Goal: Download file/media

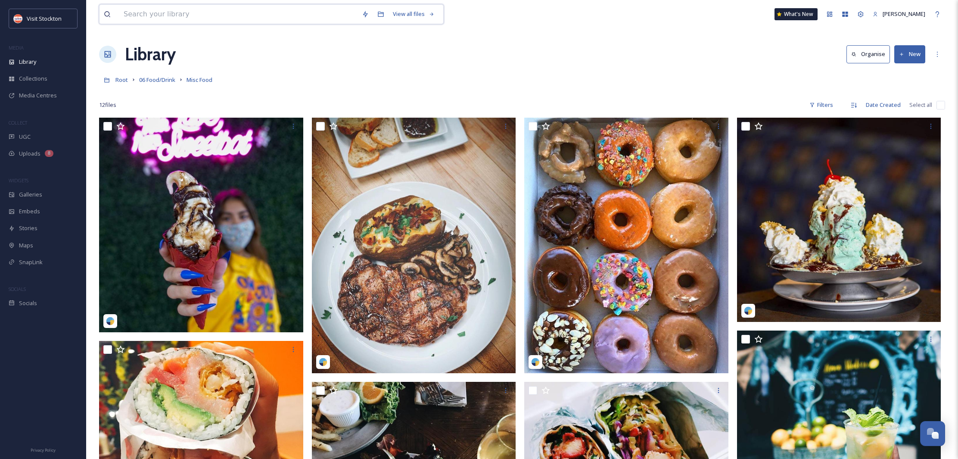
click at [298, 12] on input at bounding box center [238, 14] width 238 height 19
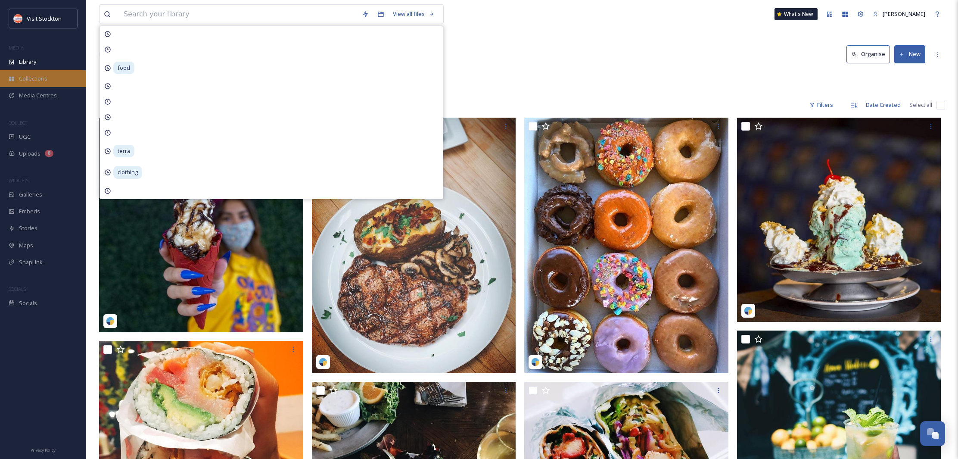
click at [31, 82] on div "Collections" at bounding box center [43, 78] width 86 height 17
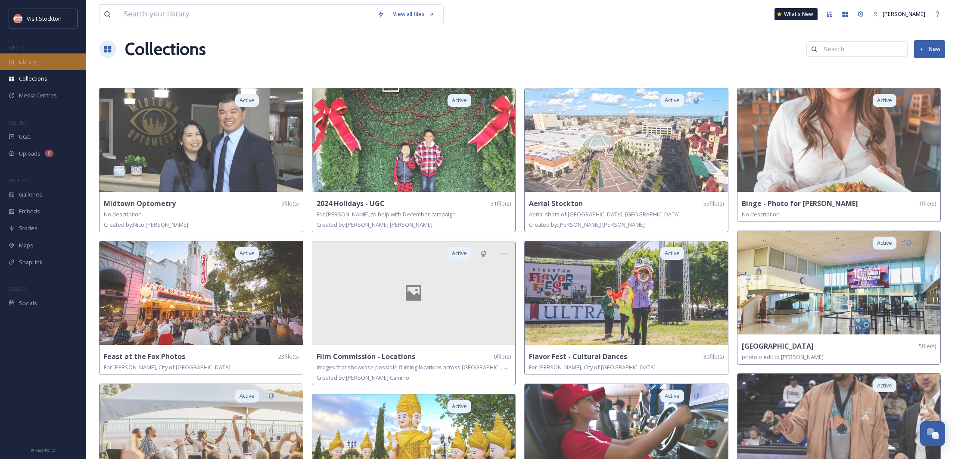
click at [28, 68] on div "Library" at bounding box center [43, 61] width 86 height 17
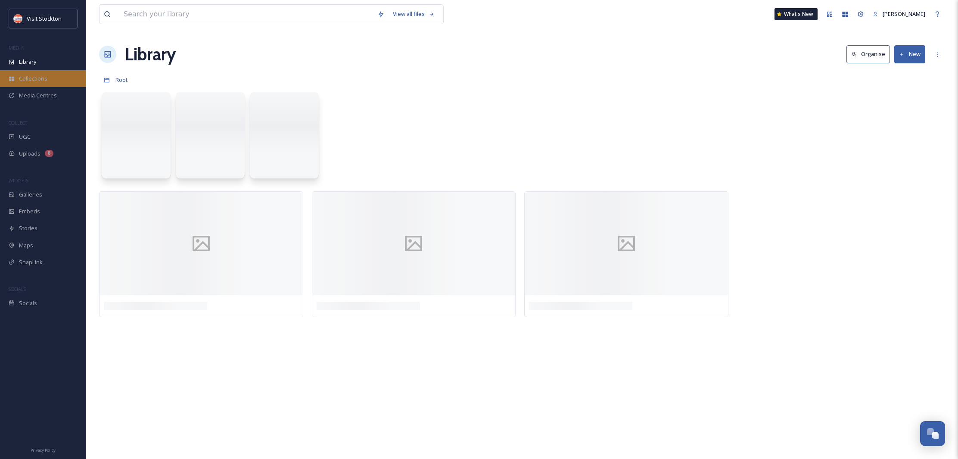
scroll to position [0, 0]
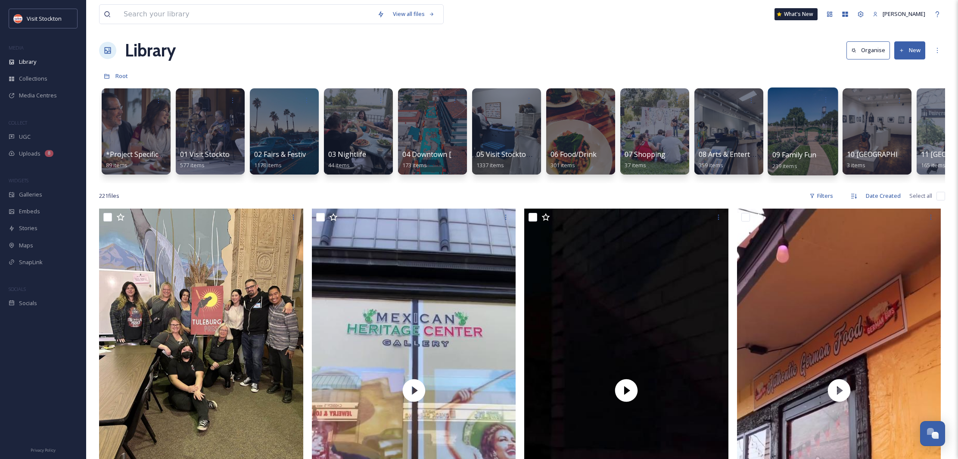
click at [811, 136] on div at bounding box center [802, 131] width 70 height 88
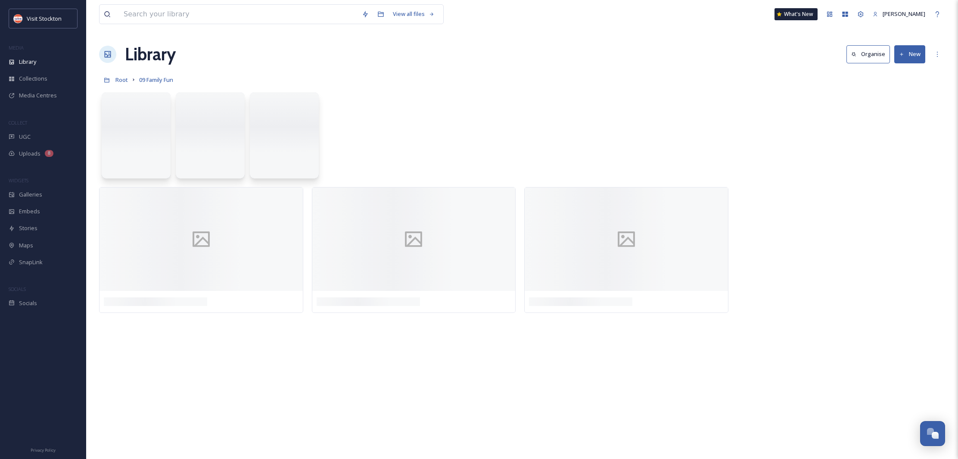
scroll to position [0, 0]
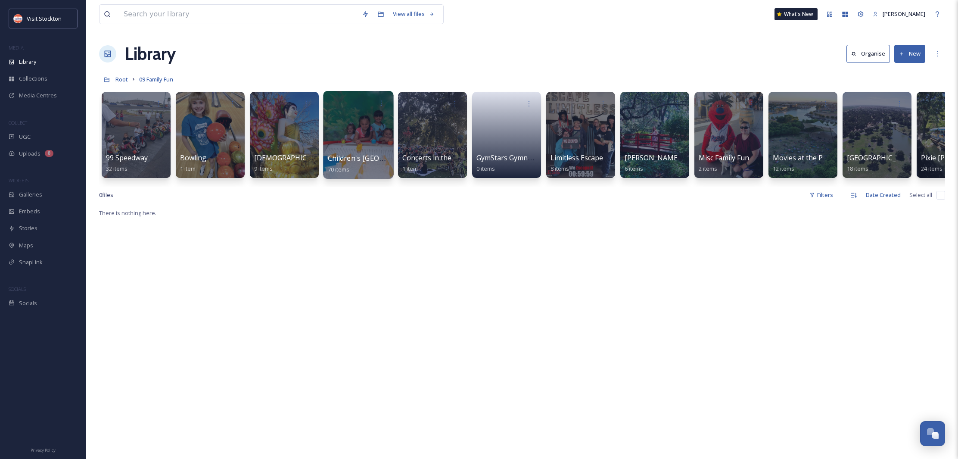
click at [373, 130] on div at bounding box center [358, 135] width 70 height 88
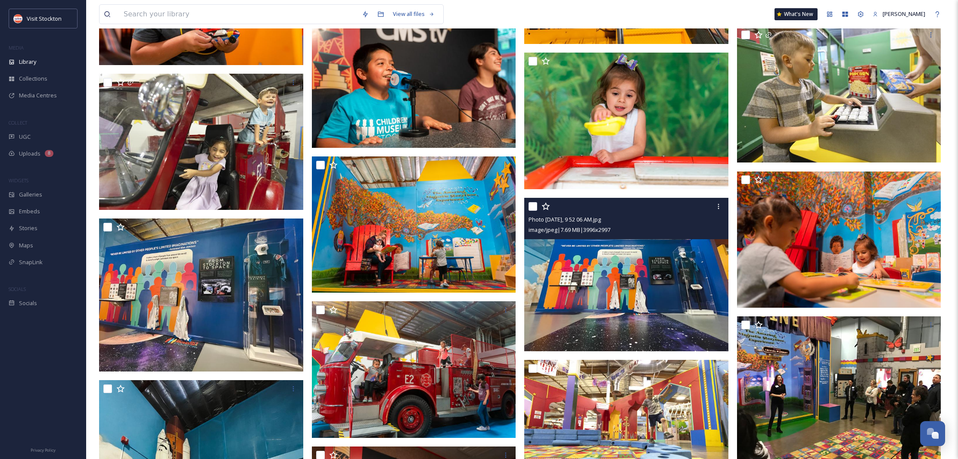
scroll to position [825, 0]
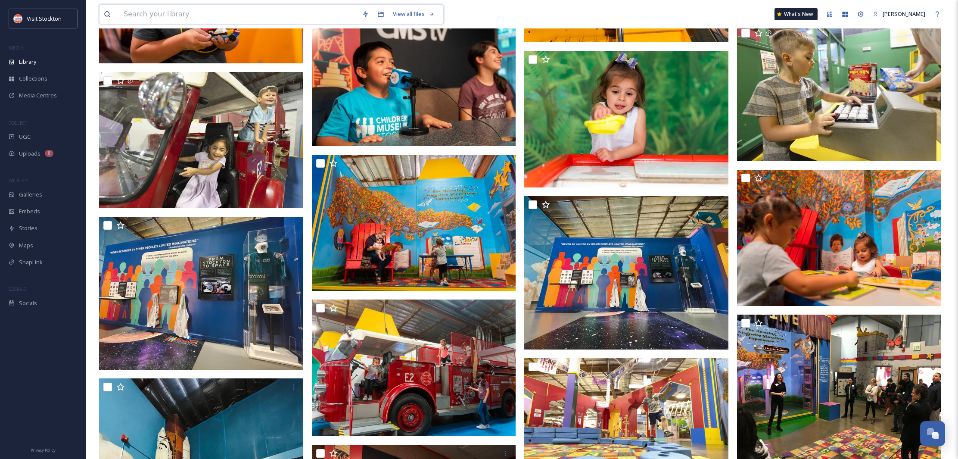
click at [141, 17] on input at bounding box center [238, 14] width 238 height 19
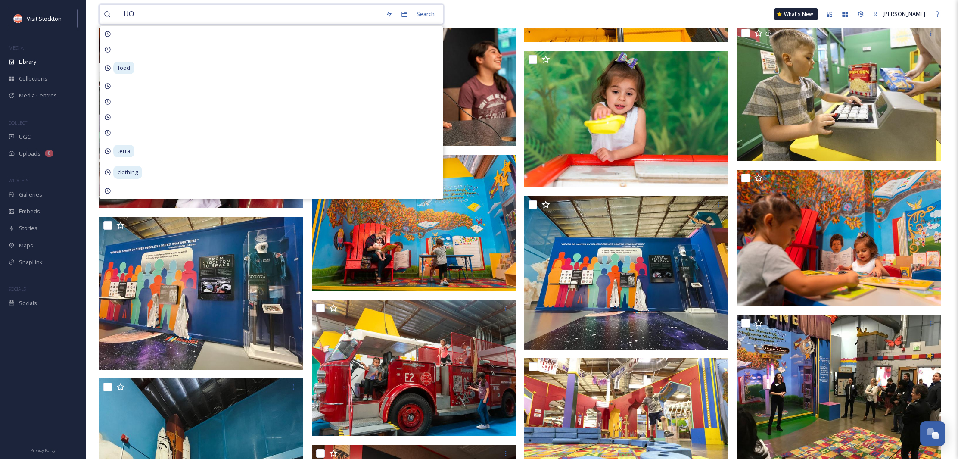
type input "UOP"
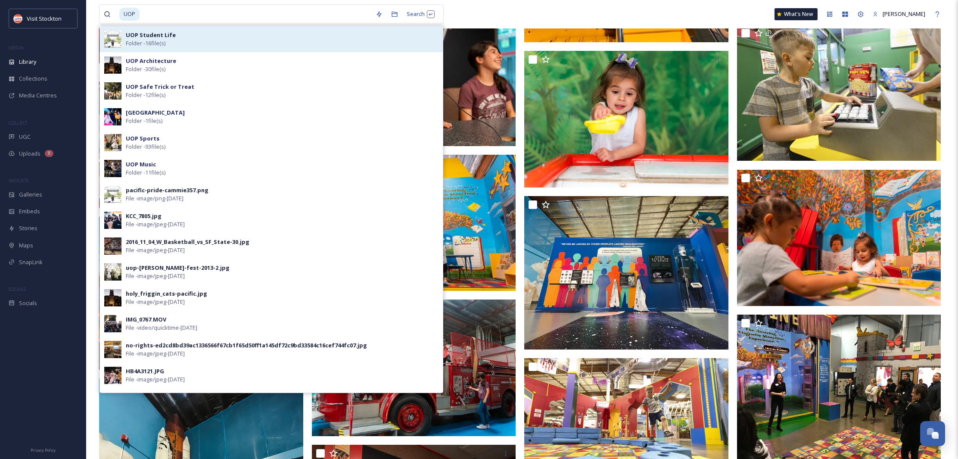
click at [146, 37] on strong "UOP Student Life" at bounding box center [151, 35] width 50 height 8
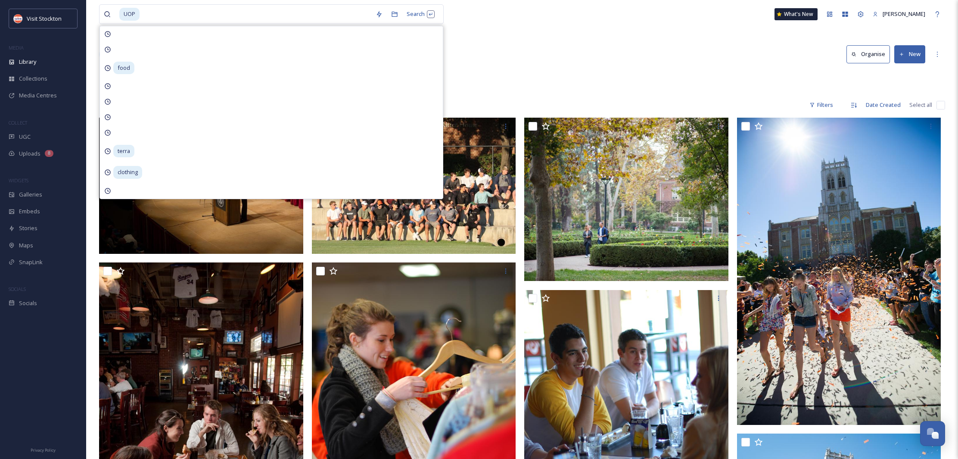
click at [717, 45] on div "Library Organise New" at bounding box center [522, 54] width 846 height 26
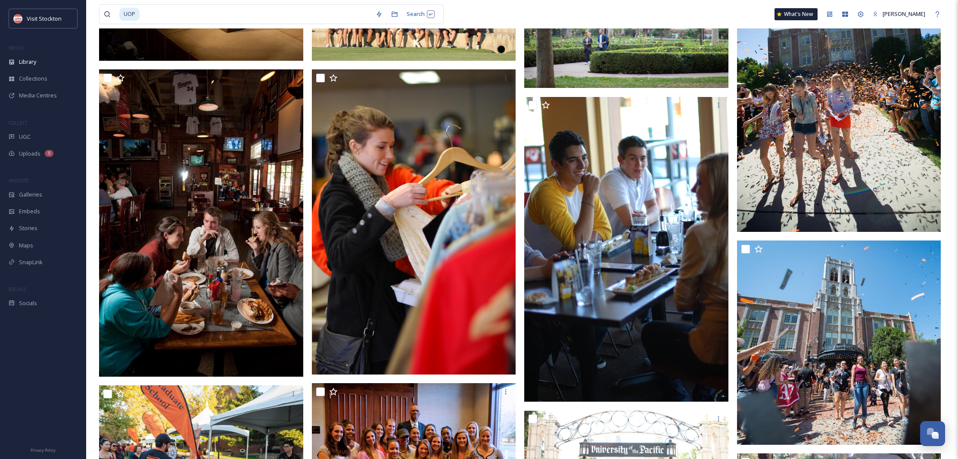
scroll to position [193, 0]
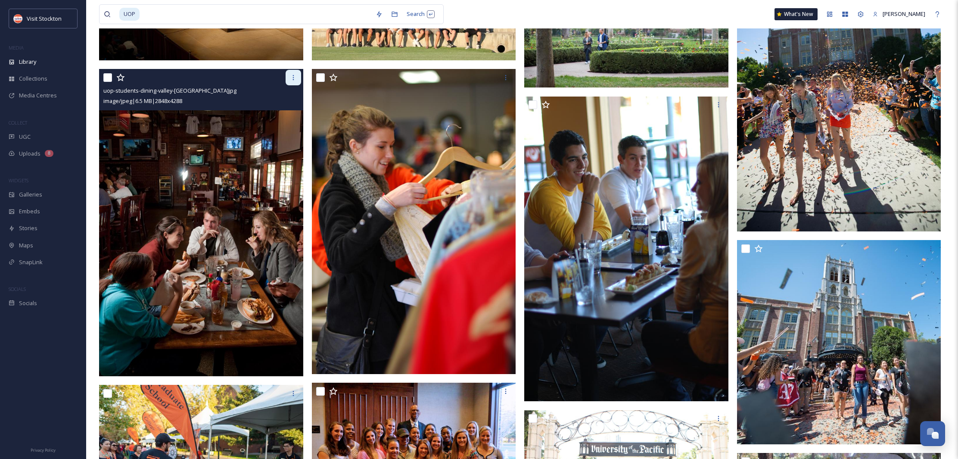
click at [292, 84] on div at bounding box center [294, 78] width 16 height 16
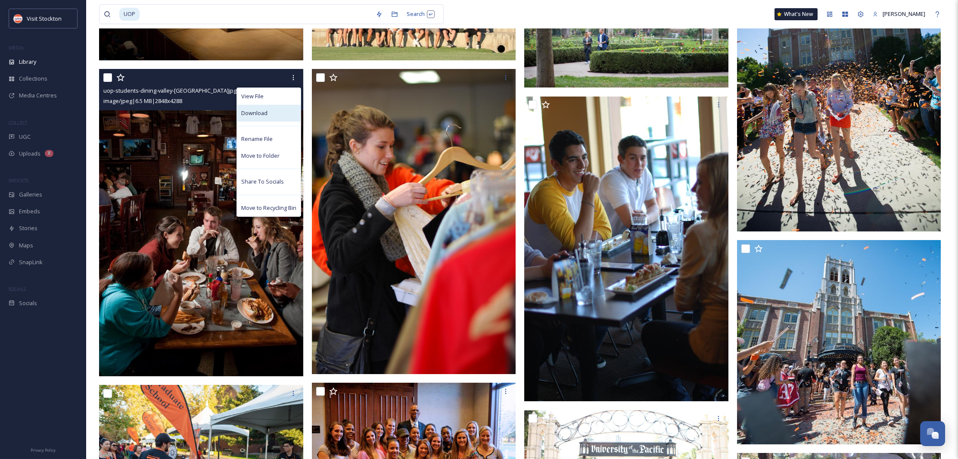
click at [262, 112] on span "Download" at bounding box center [254, 113] width 26 height 8
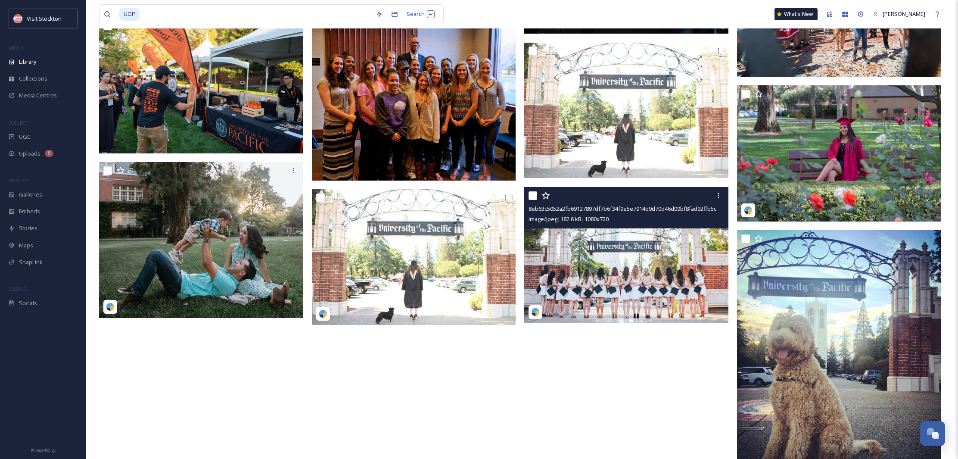
scroll to position [548, 0]
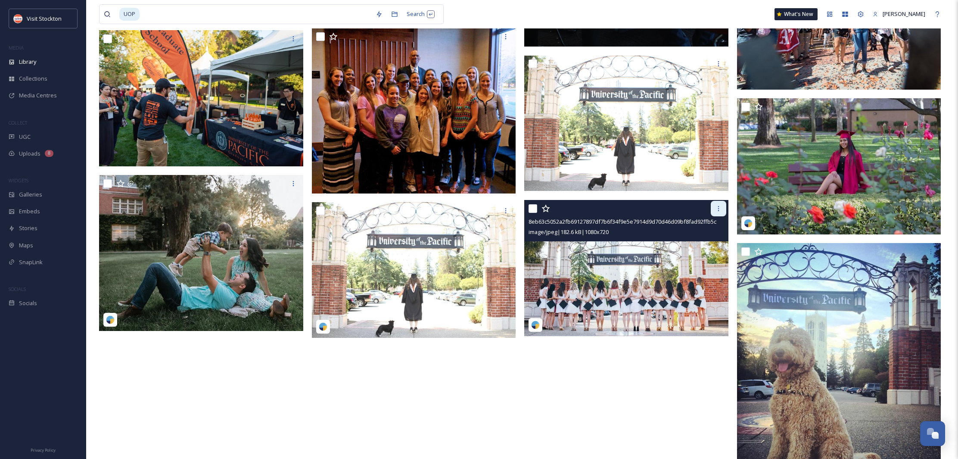
click at [716, 210] on icon at bounding box center [718, 208] width 7 height 7
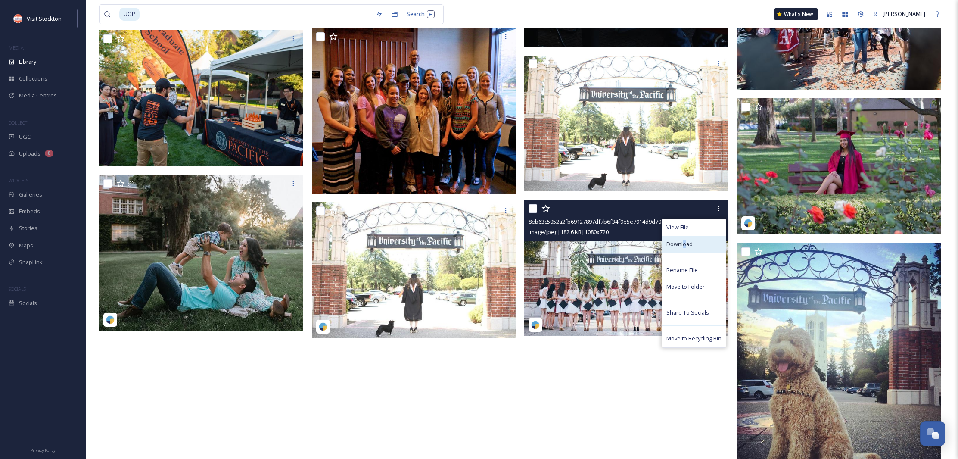
click at [683, 243] on span "Download" at bounding box center [679, 244] width 26 height 8
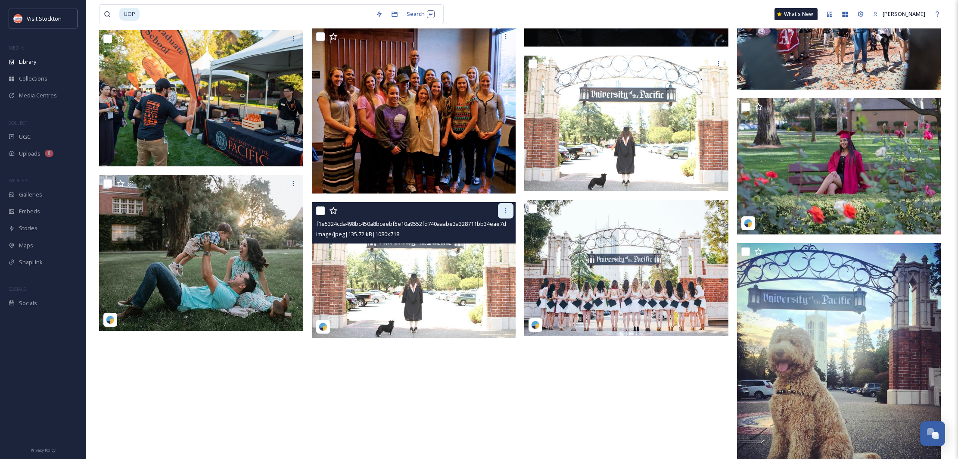
click at [502, 215] on div at bounding box center [506, 211] width 16 height 16
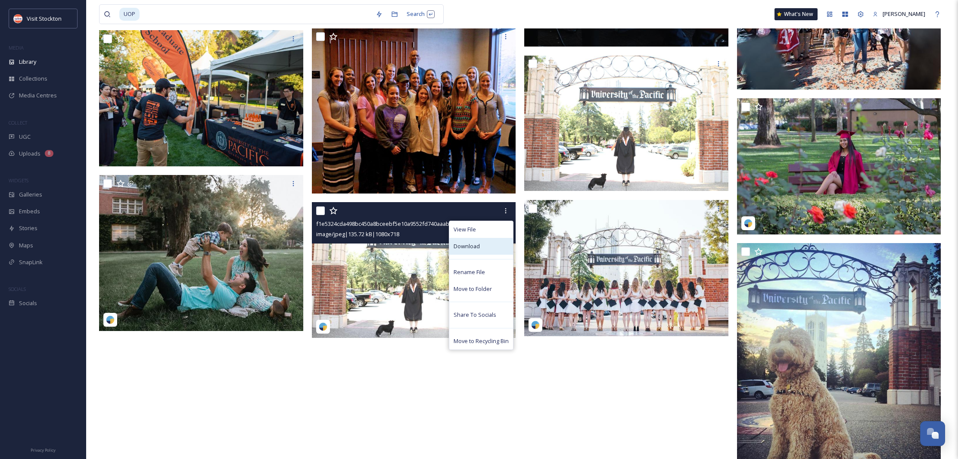
click at [472, 244] on span "Download" at bounding box center [467, 246] width 26 height 8
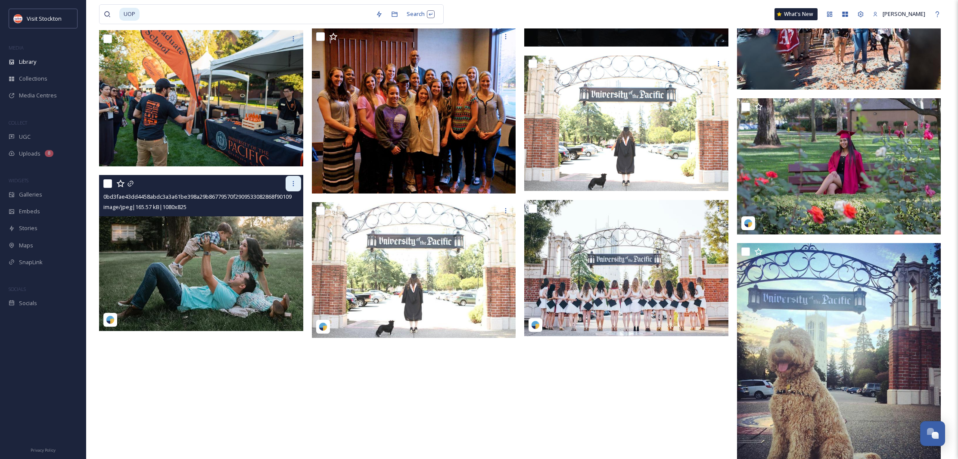
click at [288, 190] on div at bounding box center [294, 184] width 16 height 16
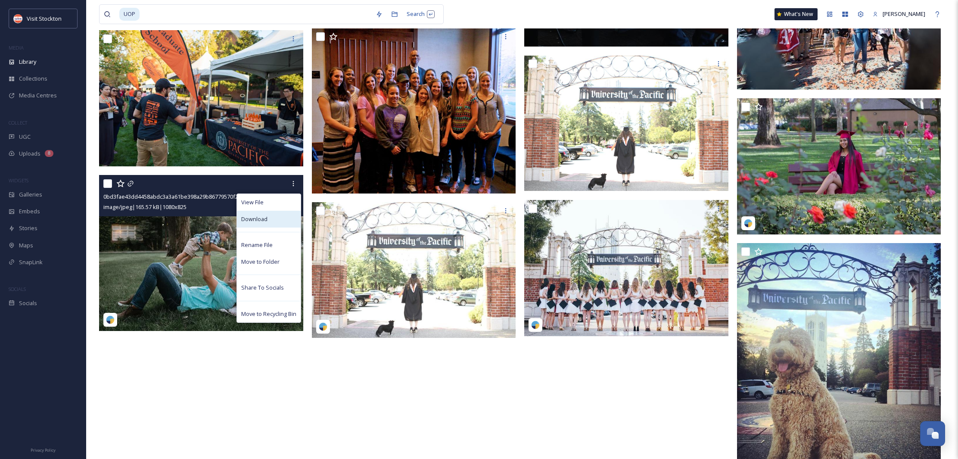
click at [269, 217] on div "Download" at bounding box center [269, 219] width 64 height 17
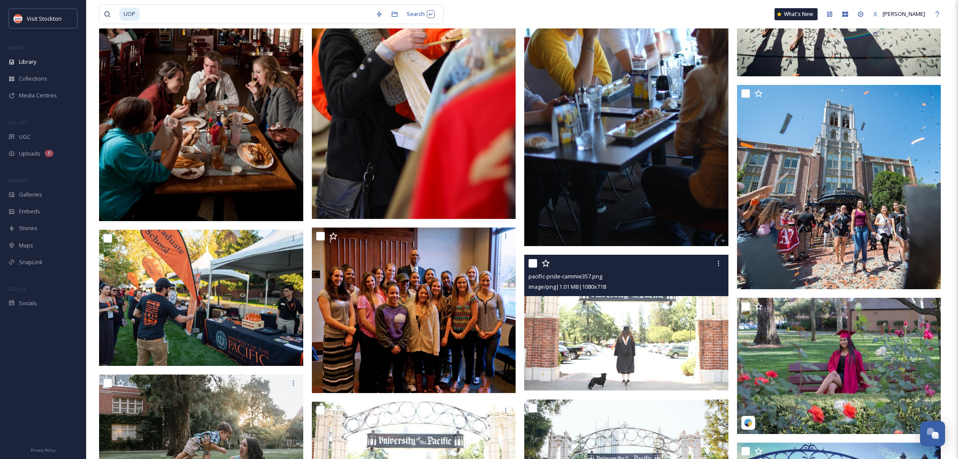
scroll to position [344, 0]
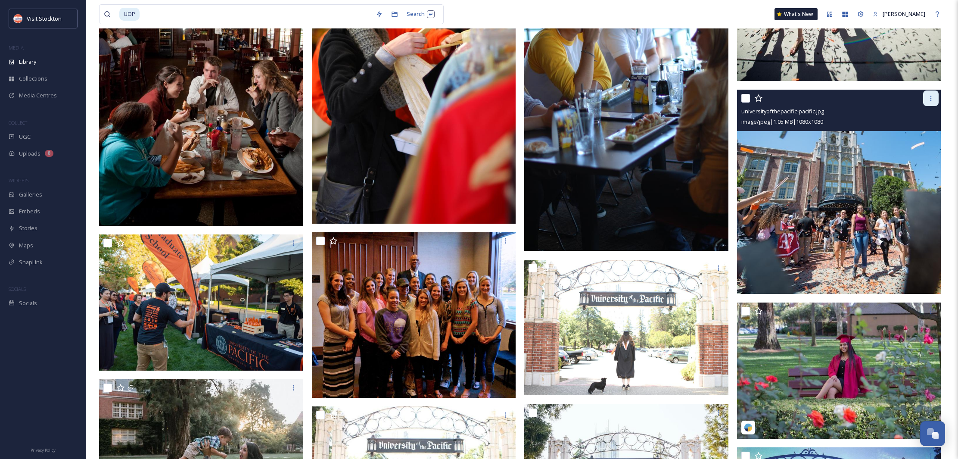
click at [926, 98] on div at bounding box center [931, 98] width 16 height 16
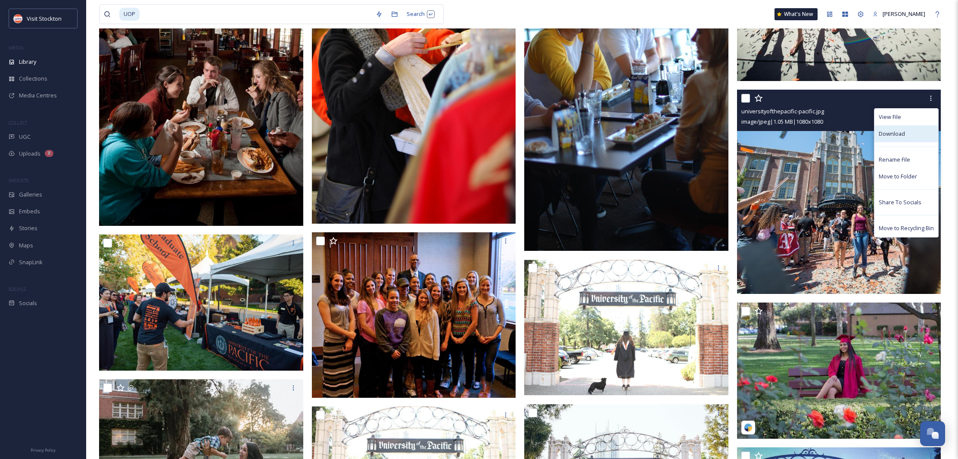
click at [886, 134] on span "Download" at bounding box center [892, 134] width 26 height 8
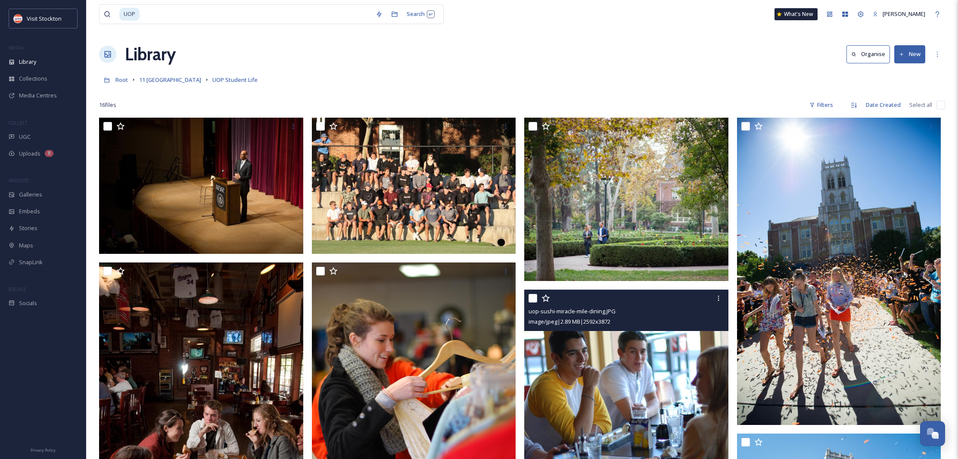
scroll to position [0, 0]
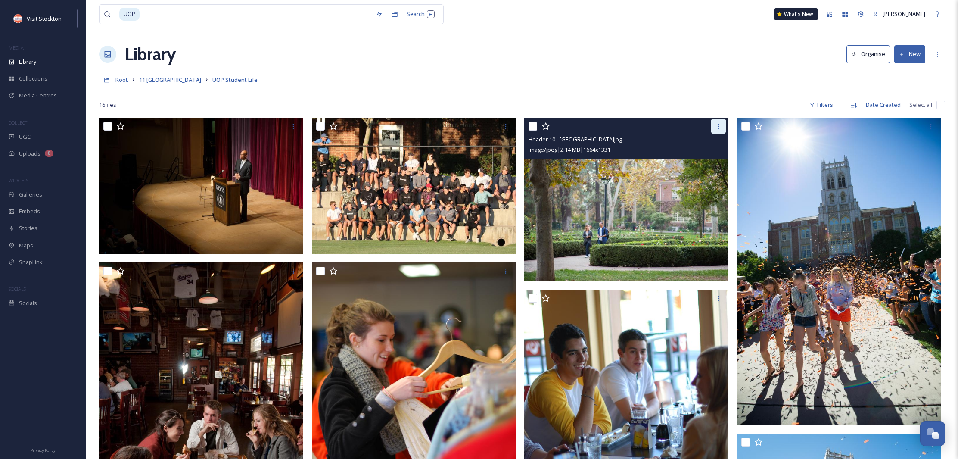
click at [714, 130] on div at bounding box center [719, 126] width 16 height 16
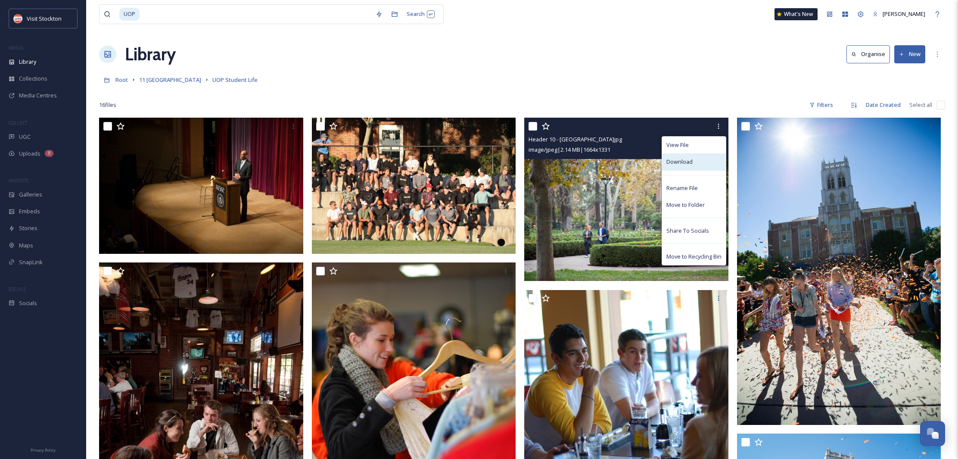
click at [689, 162] on span "Download" at bounding box center [679, 162] width 26 height 8
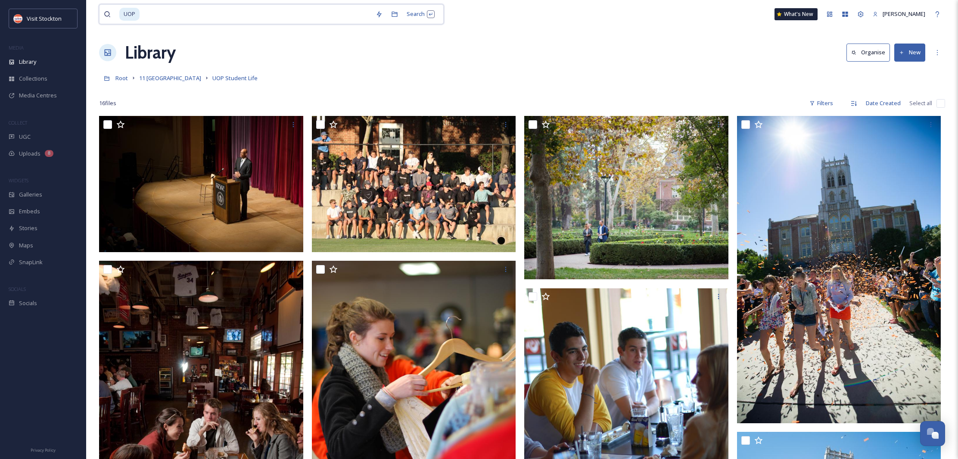
click at [183, 12] on input at bounding box center [255, 14] width 231 height 19
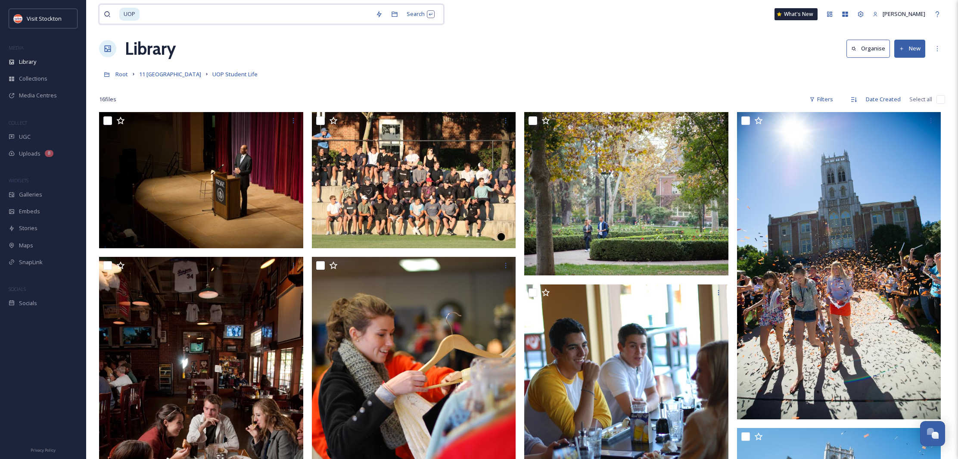
scroll to position [8, 0]
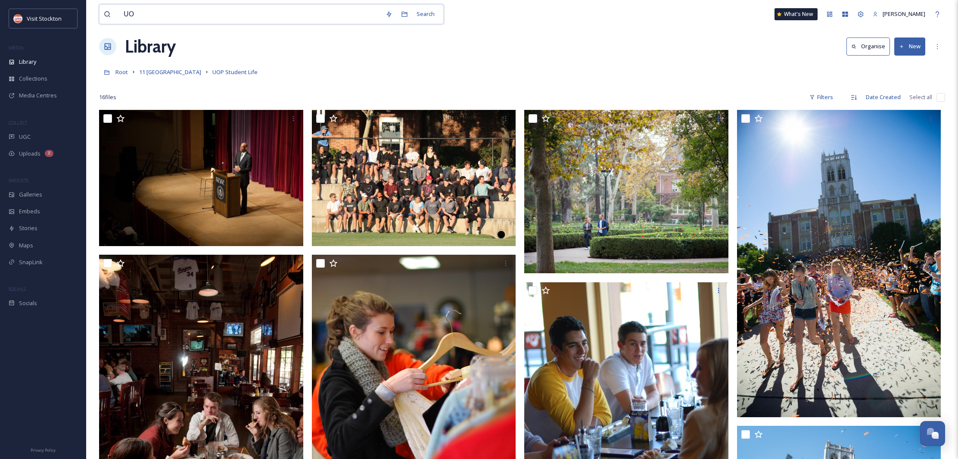
type input "U"
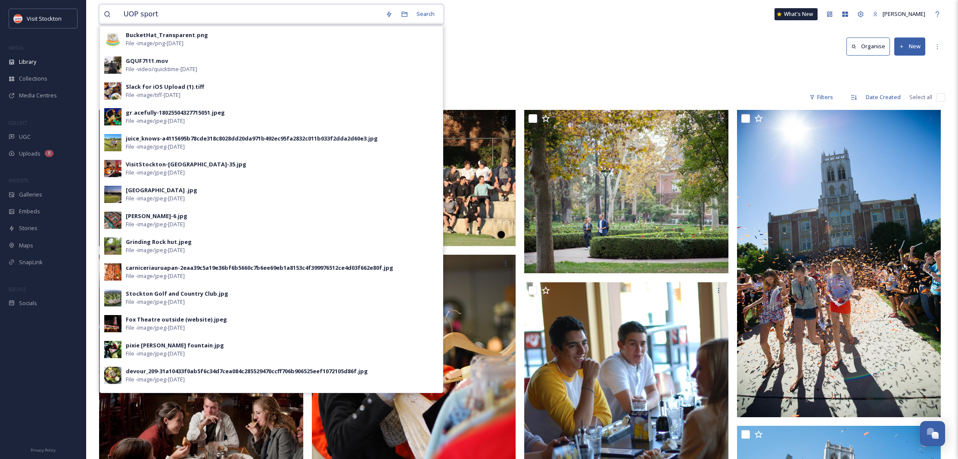
type input "UOP sports"
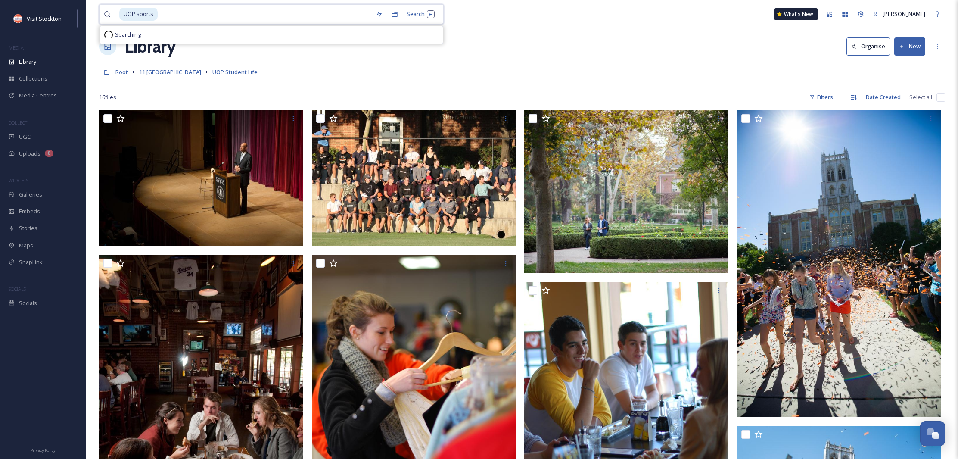
scroll to position [7, 0]
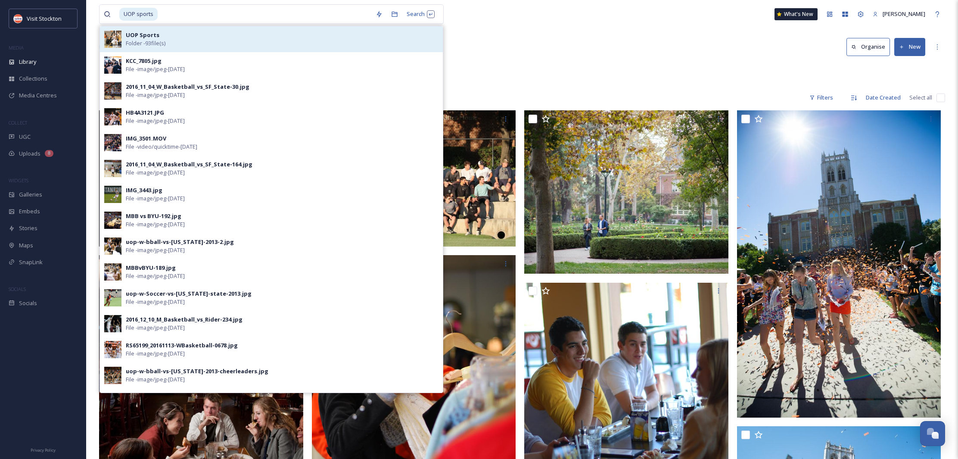
click at [149, 37] on strong "UOP Sports" at bounding box center [143, 35] width 34 height 8
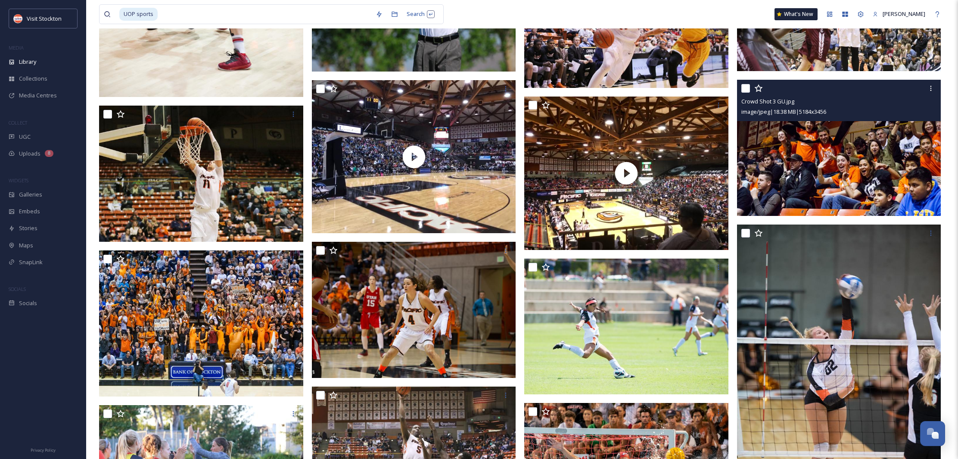
scroll to position [449, 0]
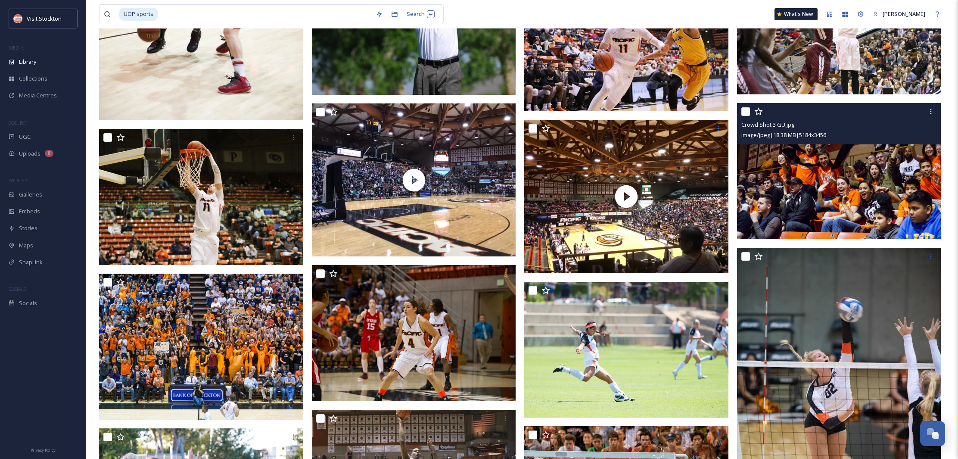
click at [868, 157] on img at bounding box center [839, 171] width 204 height 136
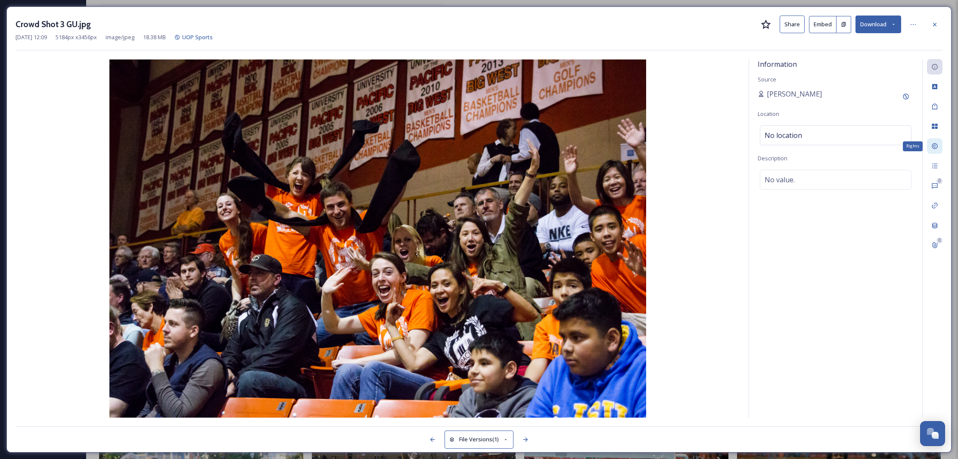
click at [935, 145] on icon at bounding box center [935, 146] width 6 height 6
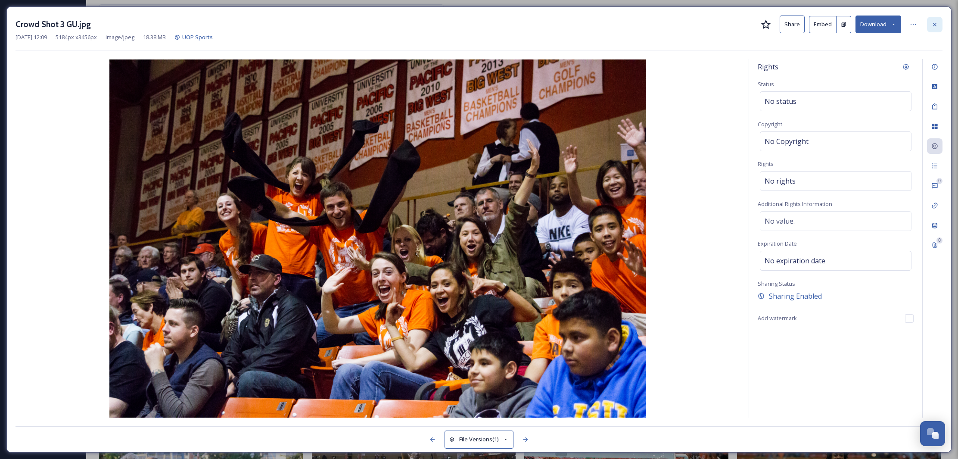
click at [934, 22] on icon at bounding box center [934, 24] width 7 height 7
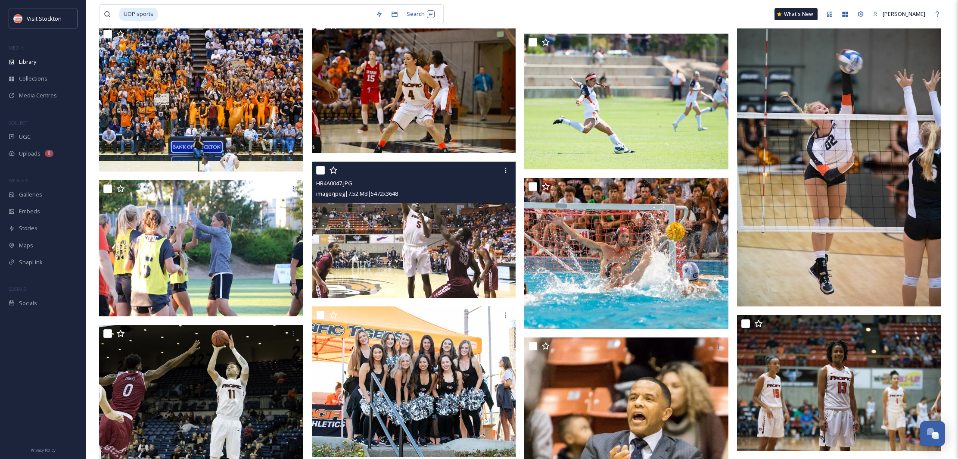
scroll to position [698, 0]
